Goal: Transaction & Acquisition: Purchase product/service

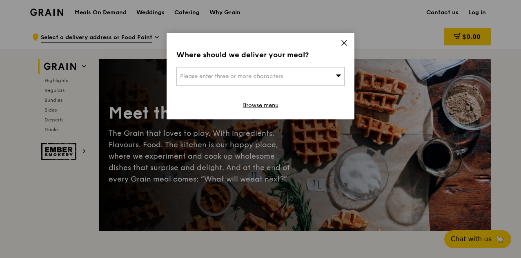
click at [339, 72] on icon at bounding box center [339, 75] width 6 height 6
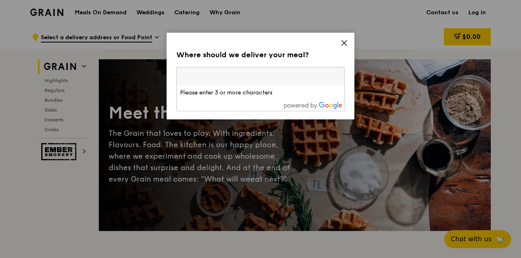
click at [347, 40] on icon at bounding box center [343, 42] width 7 height 7
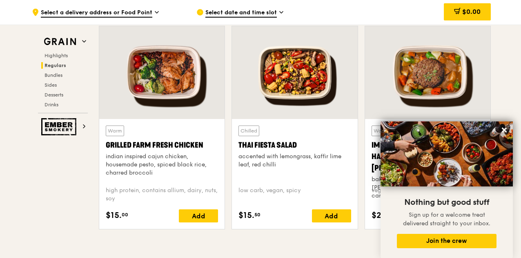
scroll to position [898, 0]
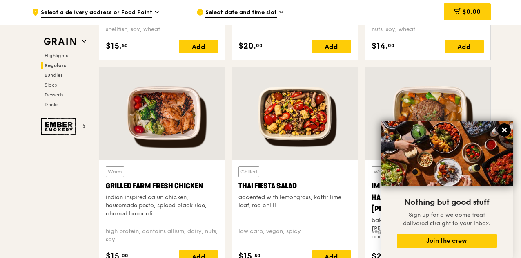
click at [505, 131] on icon at bounding box center [504, 129] width 5 height 5
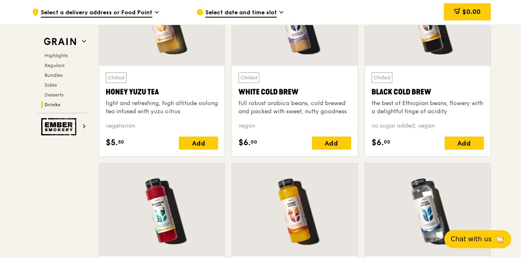
scroll to position [2991, 0]
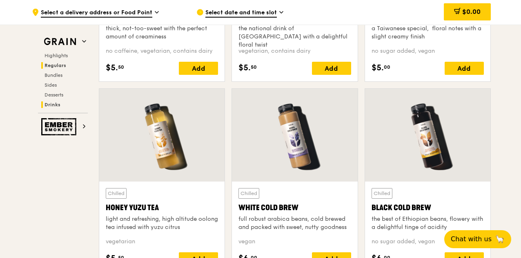
click at [57, 65] on span "Regulars" at bounding box center [56, 65] width 22 height 6
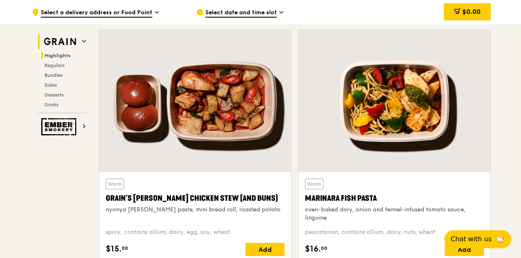
scroll to position [250, 0]
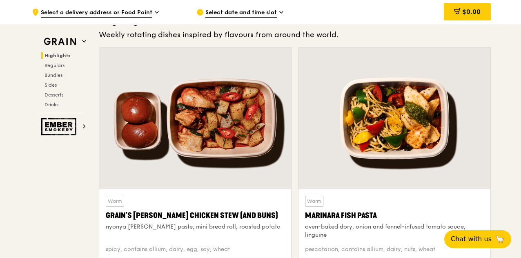
click at [155, 11] on icon at bounding box center [157, 12] width 4 height 7
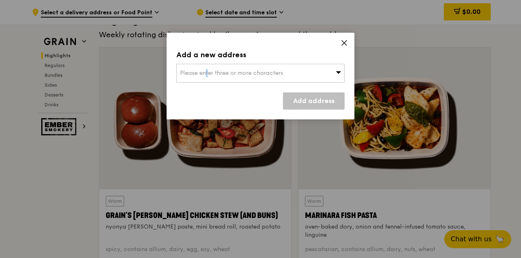
click at [182, 71] on span "Please enter three or more characters" at bounding box center [231, 72] width 103 height 7
type input "619528"
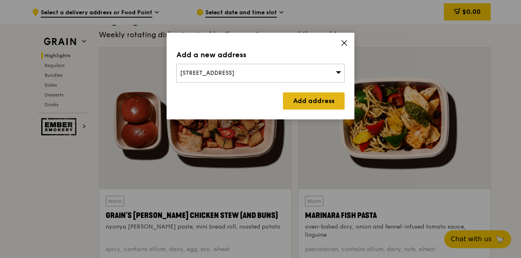
click at [320, 103] on link "Add address" at bounding box center [314, 100] width 62 height 17
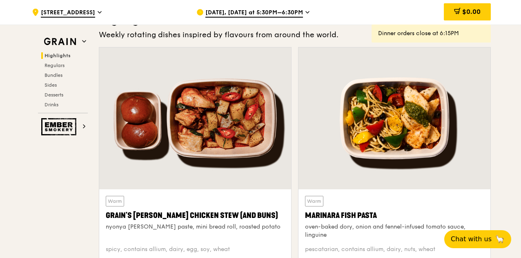
click at [305, 14] on icon at bounding box center [307, 12] width 4 height 7
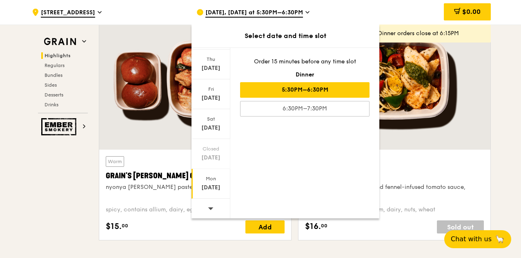
scroll to position [291, 0]
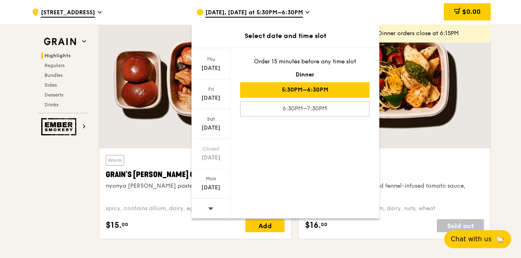
click at [211, 205] on icon at bounding box center [211, 208] width 6 height 6
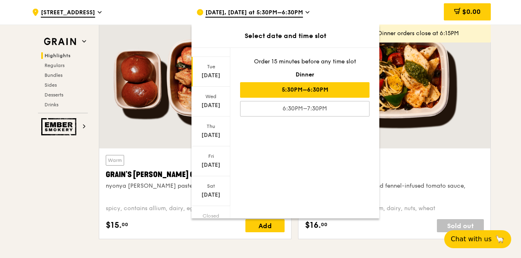
scroll to position [0, 0]
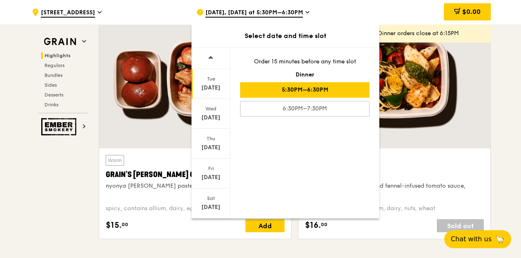
click at [213, 84] on div "[DATE]" at bounding box center [211, 88] width 36 height 8
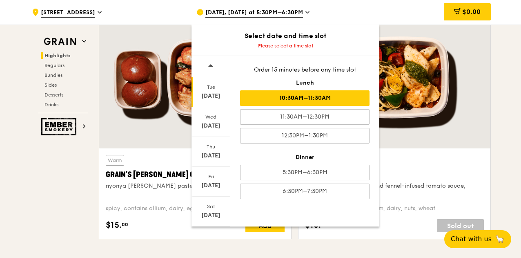
click at [338, 94] on div "10:30AM–11:30AM" at bounding box center [304, 98] width 129 height 16
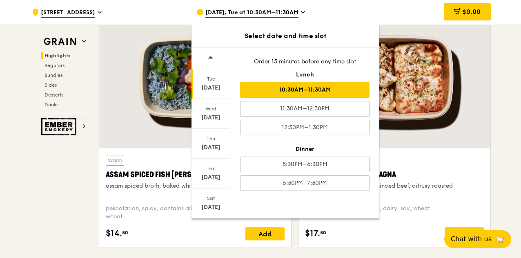
click at [480, 139] on div at bounding box center [394, 78] width 192 height 142
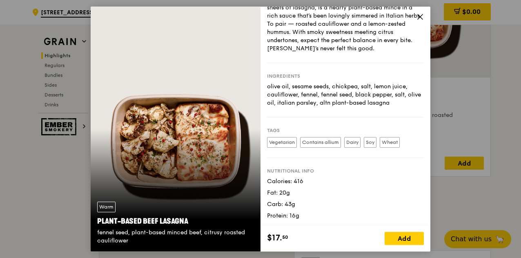
scroll to position [414, 0]
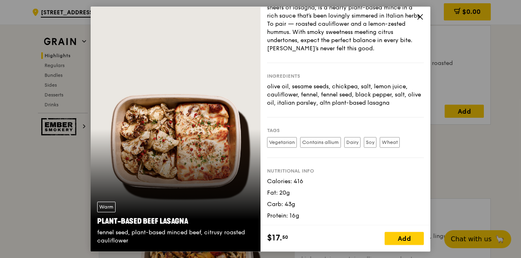
click at [417, 17] on icon at bounding box center [419, 16] width 7 height 7
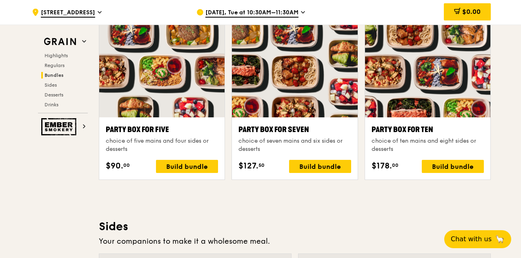
scroll to position [1516, 0]
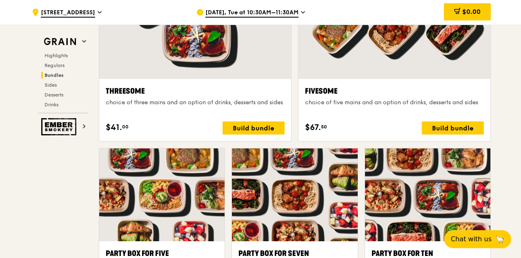
click at [58, 73] on span "Bundles" at bounding box center [54, 75] width 19 height 6
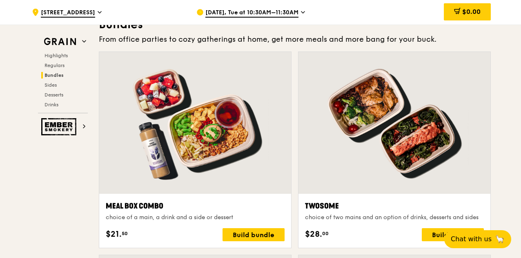
scroll to position [1182, 0]
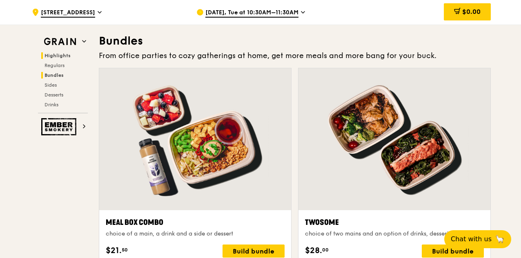
click at [56, 55] on span "Highlights" at bounding box center [58, 56] width 26 height 6
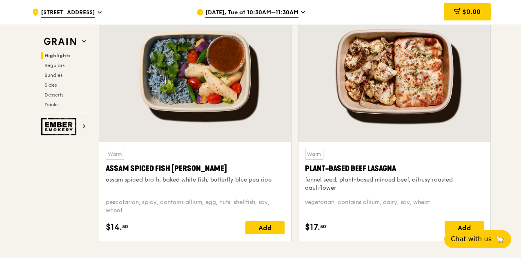
scroll to position [312, 0]
